Goal: Navigation & Orientation: Understand site structure

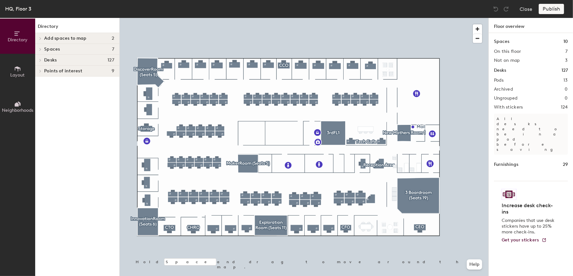
click at [71, 60] on h4 "Desks 127" at bounding box center [79, 60] width 70 height 5
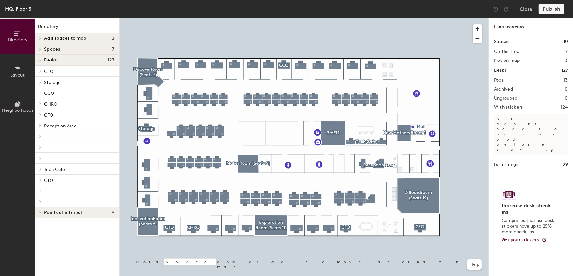
click at [84, 70] on p "CEO" at bounding box center [79, 71] width 70 height 8
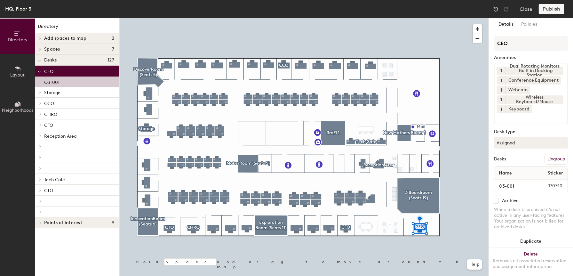
click at [84, 70] on p "CEO" at bounding box center [79, 71] width 70 height 8
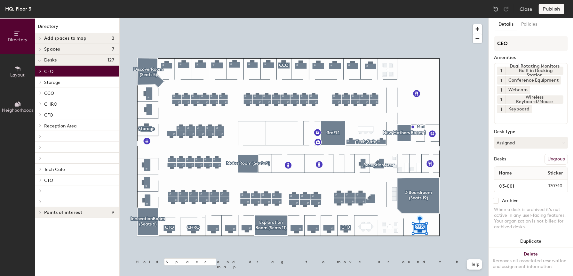
click at [84, 82] on p "Storage" at bounding box center [79, 82] width 70 height 8
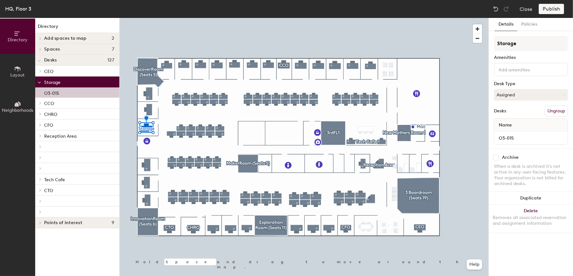
click at [84, 82] on p "Storage" at bounding box center [79, 82] width 70 height 8
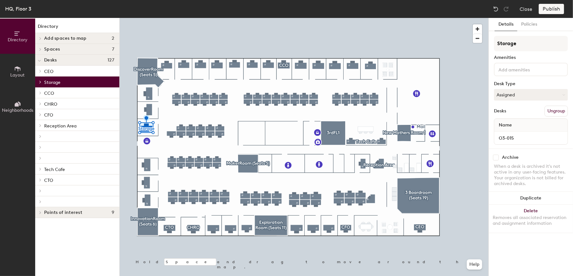
click at [83, 95] on p "CCO" at bounding box center [79, 93] width 70 height 8
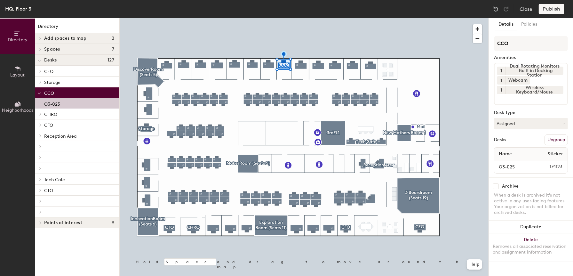
click at [83, 95] on p "CCO" at bounding box center [79, 93] width 70 height 8
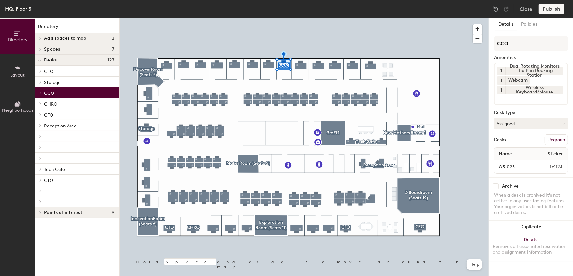
click at [83, 103] on p "CHRO" at bounding box center [79, 104] width 70 height 8
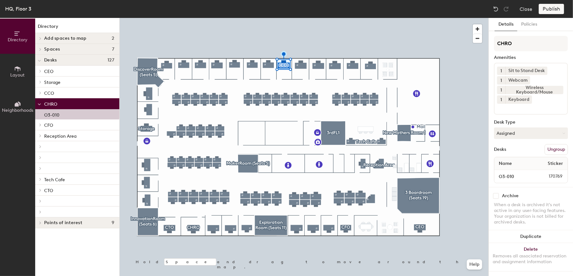
click at [83, 103] on p "CHRO" at bounding box center [79, 104] width 70 height 8
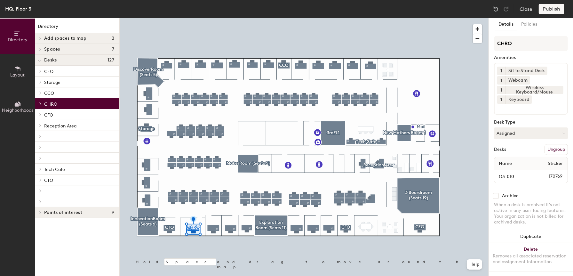
click at [82, 112] on p "CFO" at bounding box center [79, 114] width 70 height 8
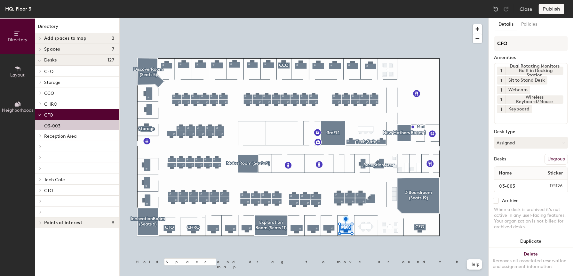
click at [82, 116] on p "CFO" at bounding box center [79, 114] width 70 height 8
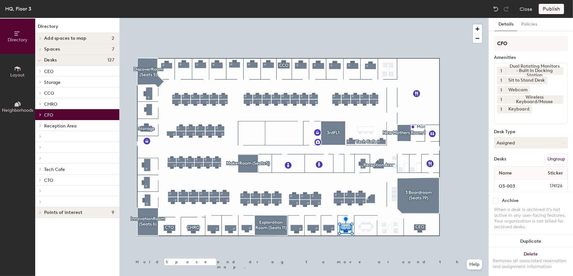
click at [83, 123] on p "Reception Area" at bounding box center [79, 125] width 70 height 8
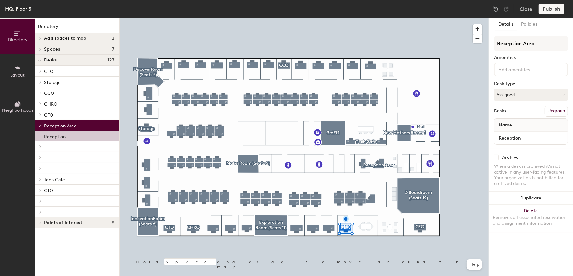
click at [83, 126] on p "Reception Area" at bounding box center [79, 125] width 70 height 8
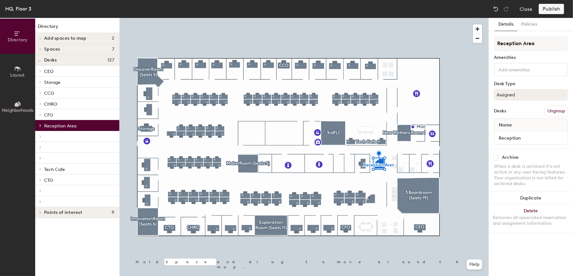
click at [82, 137] on div at bounding box center [77, 136] width 84 height 11
click at [74, 138] on div at bounding box center [77, 136] width 84 height 11
click at [70, 146] on div at bounding box center [77, 147] width 84 height 11
click at [70, 169] on p "Tech Cafe" at bounding box center [79, 169] width 70 height 8
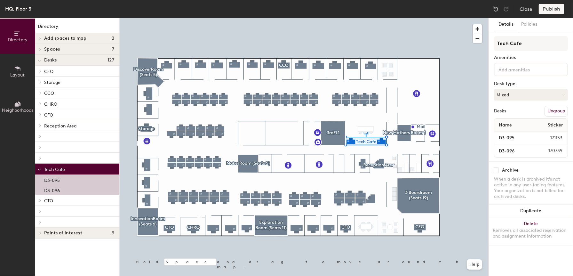
click at [70, 169] on p "Tech Cafe" at bounding box center [79, 169] width 70 height 8
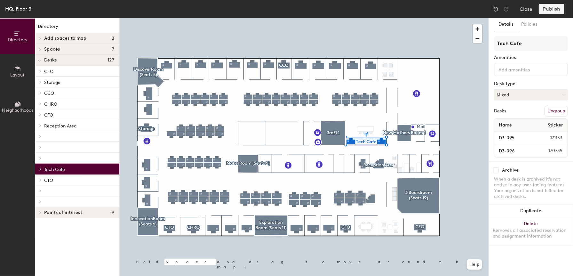
click at [70, 179] on p "CTO" at bounding box center [79, 180] width 70 height 8
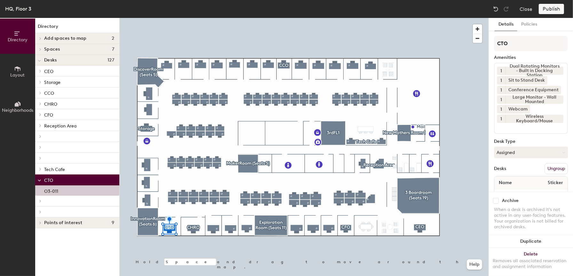
click at [70, 179] on p "CTO" at bounding box center [79, 180] width 70 height 8
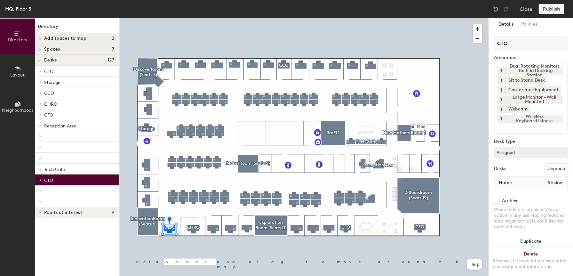
click at [70, 188] on div at bounding box center [77, 190] width 84 height 11
click at [70, 194] on div at bounding box center [77, 190] width 84 height 11
click at [70, 198] on div at bounding box center [77, 201] width 84 height 11
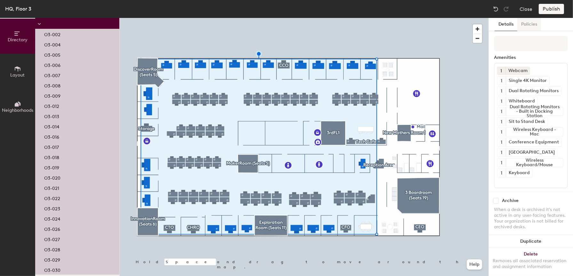
click at [529, 27] on button "Policies" at bounding box center [529, 24] width 24 height 13
